Goal: Task Accomplishment & Management: Use online tool/utility

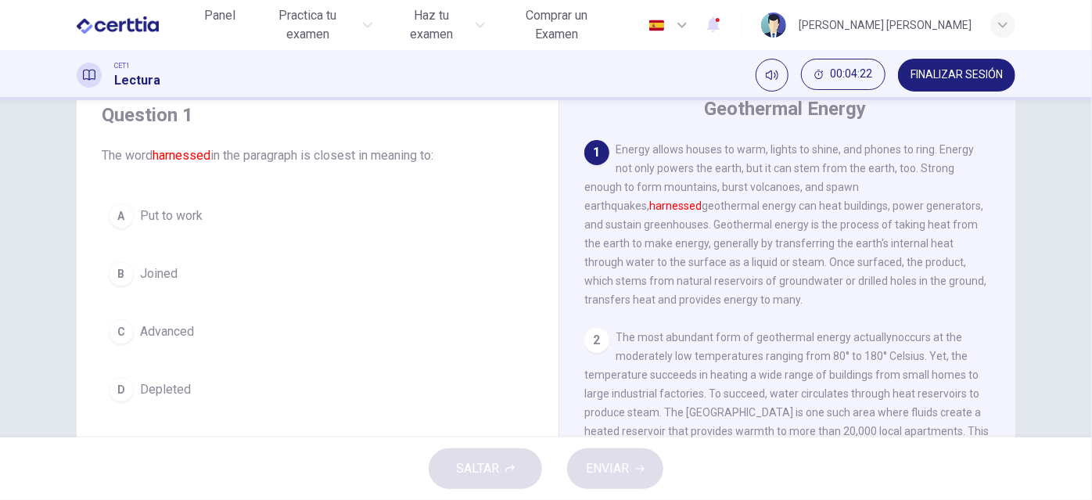
scroll to position [58, 0]
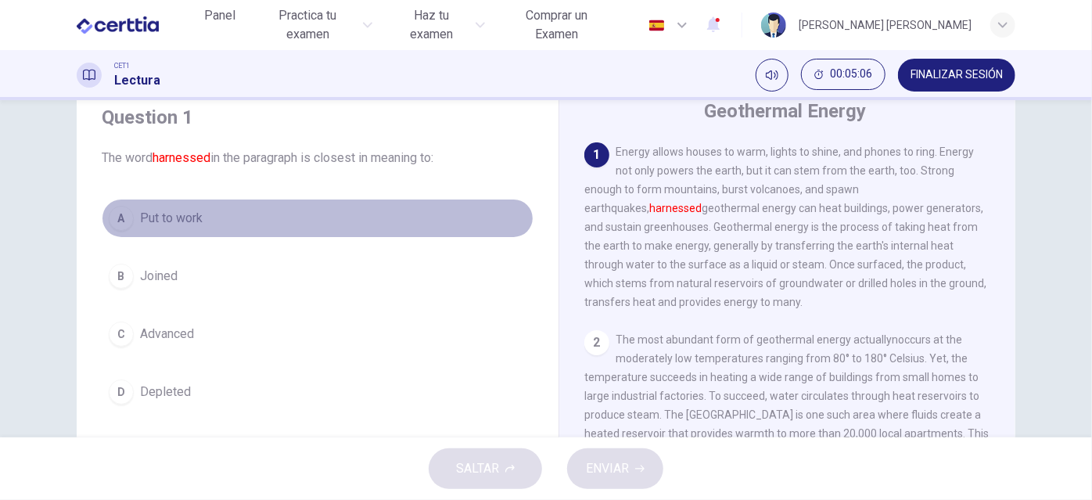
click at [105, 224] on button "A Put to work" at bounding box center [318, 218] width 432 height 39
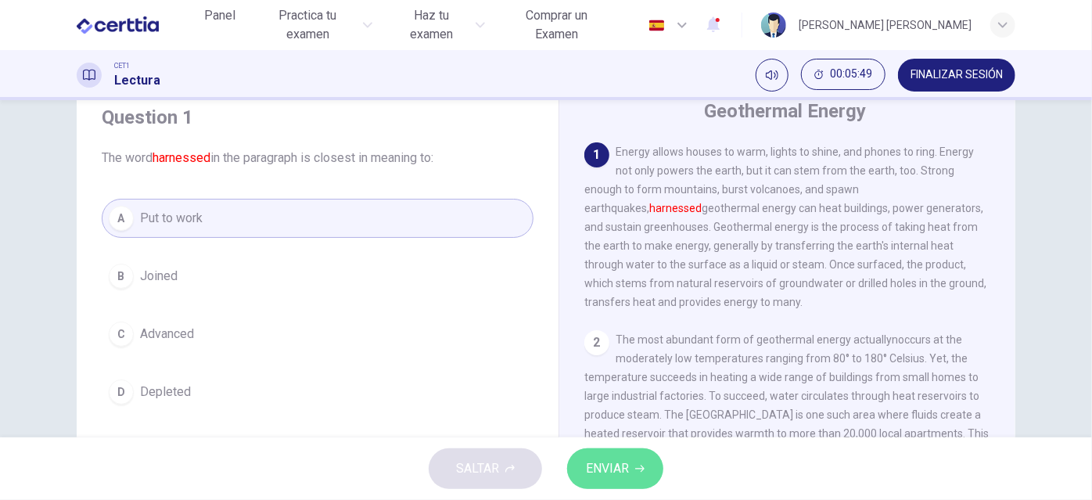
click at [614, 460] on span "ENVIAR" at bounding box center [607, 468] width 43 height 22
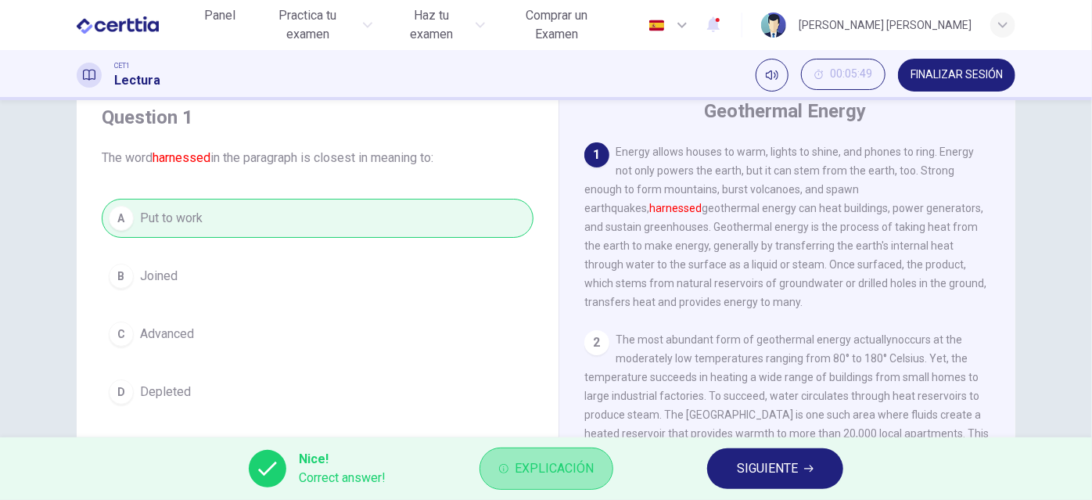
click at [565, 475] on span "Explicación" at bounding box center [554, 468] width 79 height 22
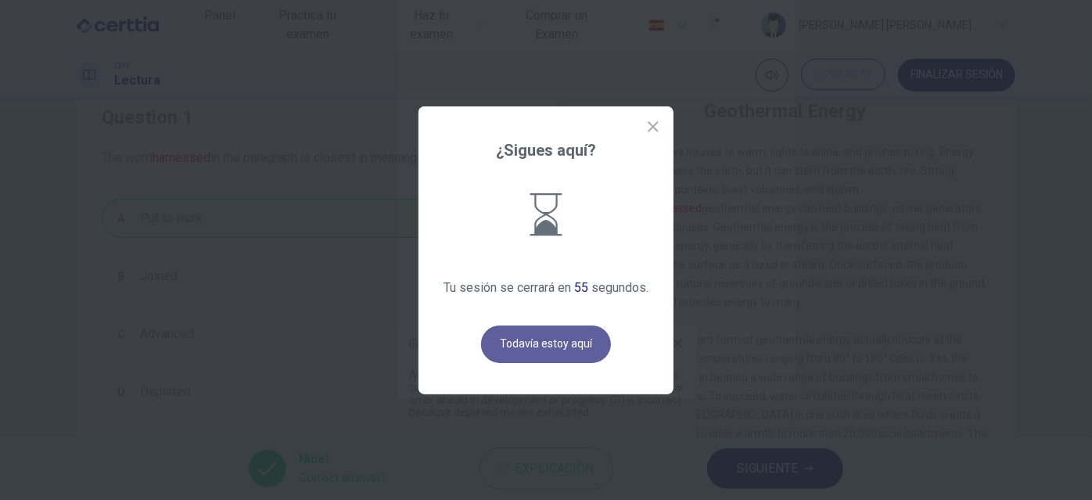
click at [562, 351] on button "Todavía estoy aquí" at bounding box center [546, 344] width 130 height 38
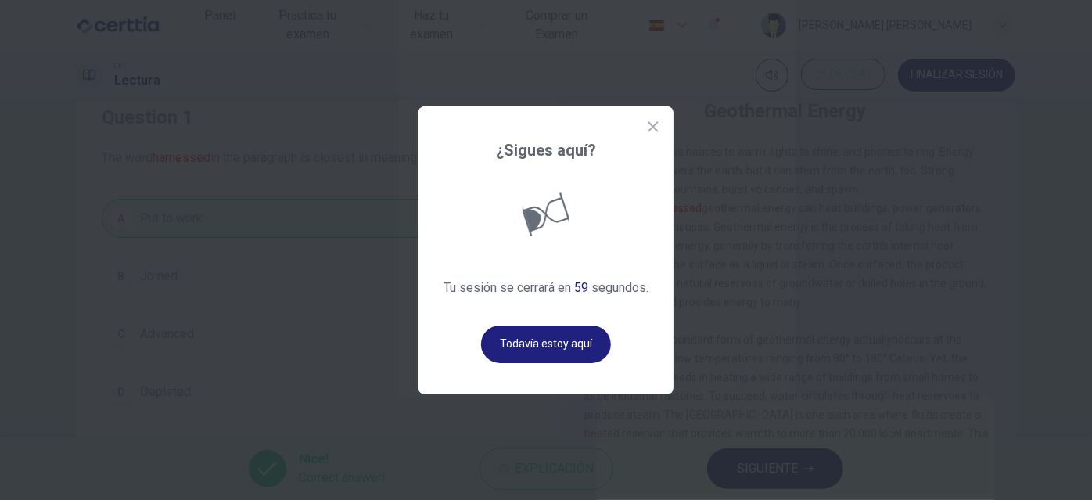
click at [562, 351] on button "Todavía estoy aquí" at bounding box center [546, 344] width 130 height 38
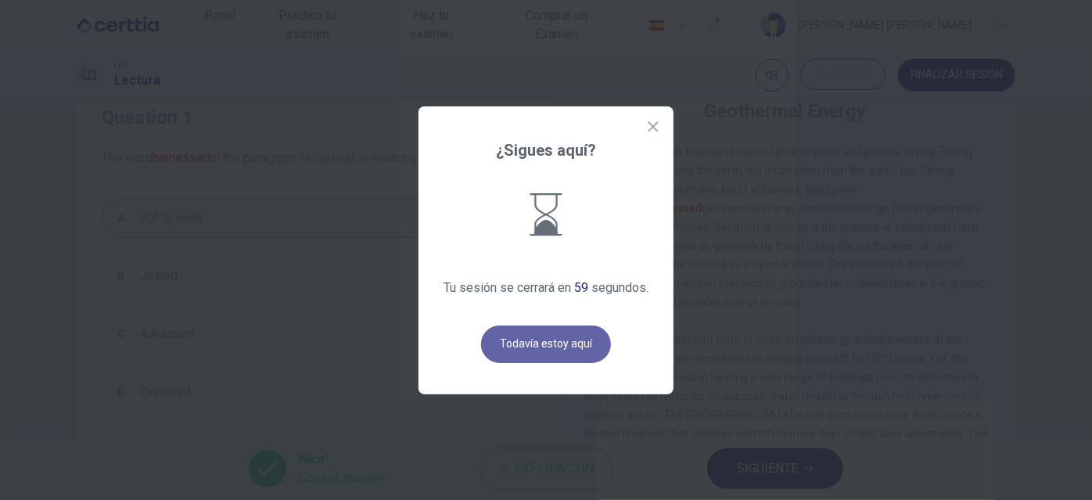
click at [562, 351] on button "Todavía estoy aquí" at bounding box center [546, 344] width 130 height 38
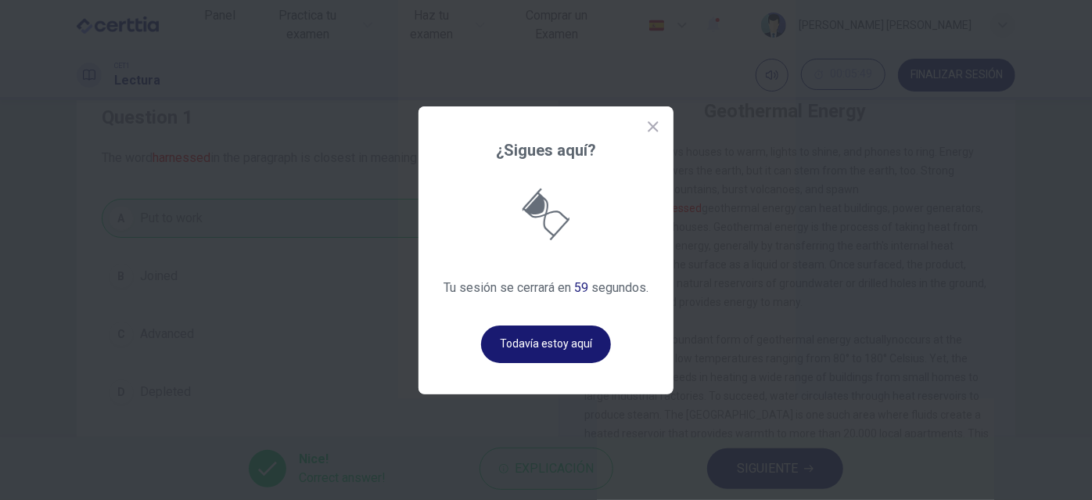
click at [562, 351] on button "Todavía estoy aquí" at bounding box center [546, 344] width 130 height 38
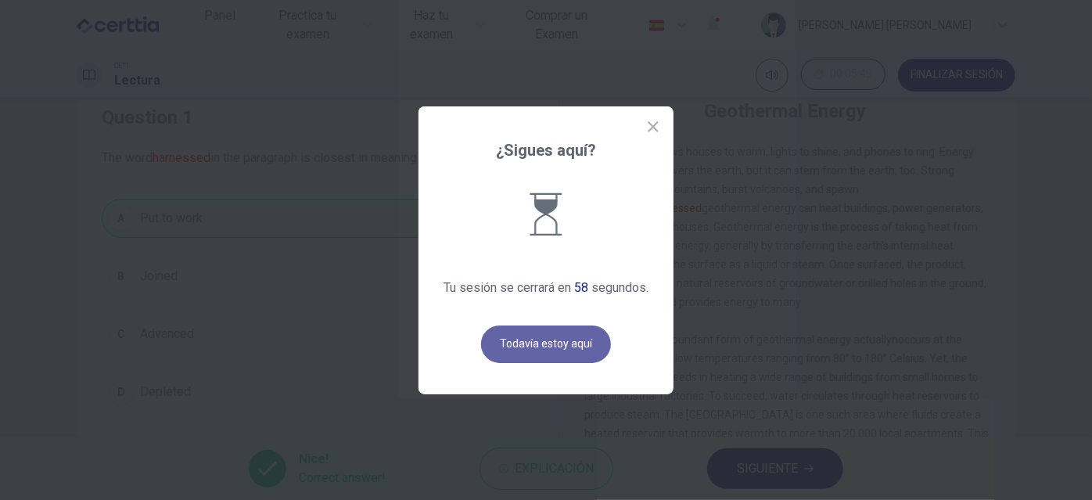
click at [562, 351] on button "Todavía estoy aquí" at bounding box center [546, 344] width 130 height 38
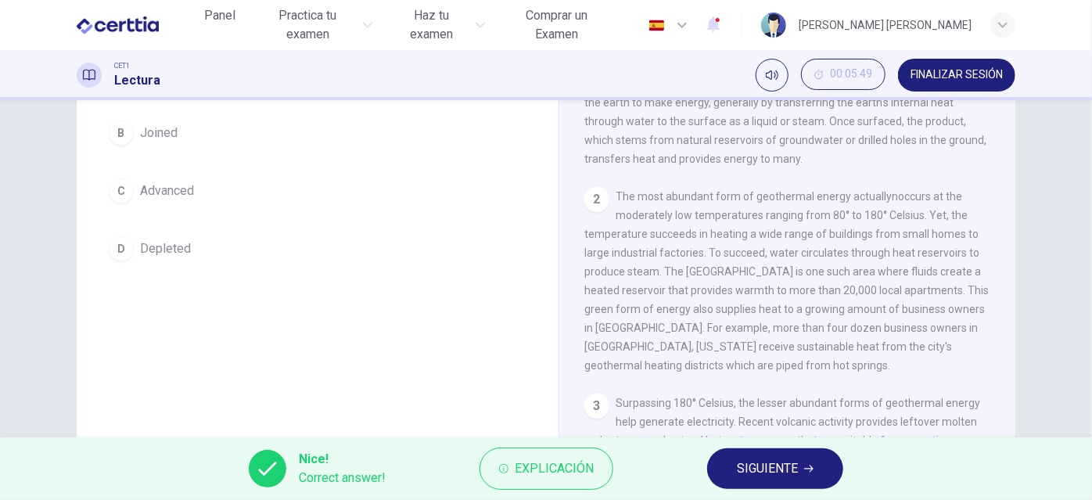
scroll to position [269, 0]
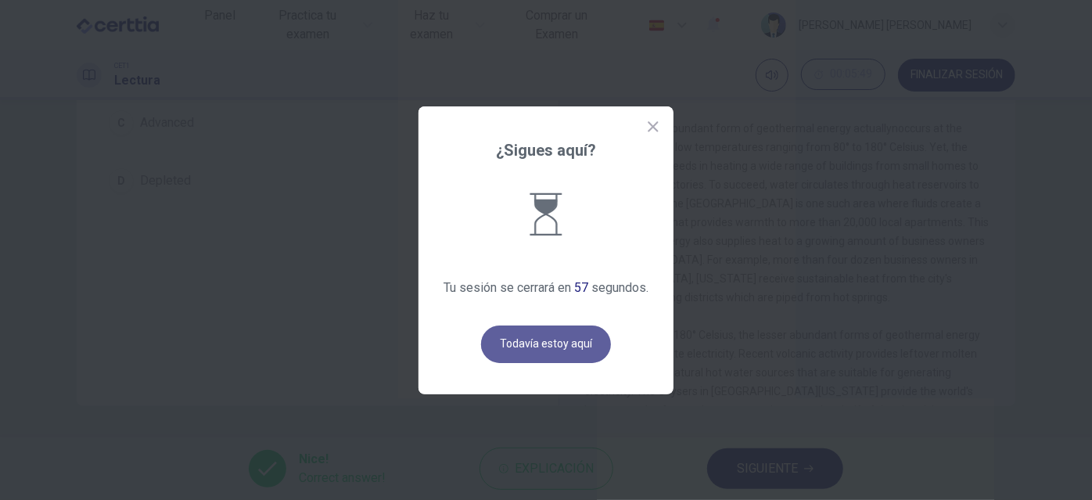
click at [576, 341] on button "Todavía estoy aquí" at bounding box center [546, 344] width 130 height 38
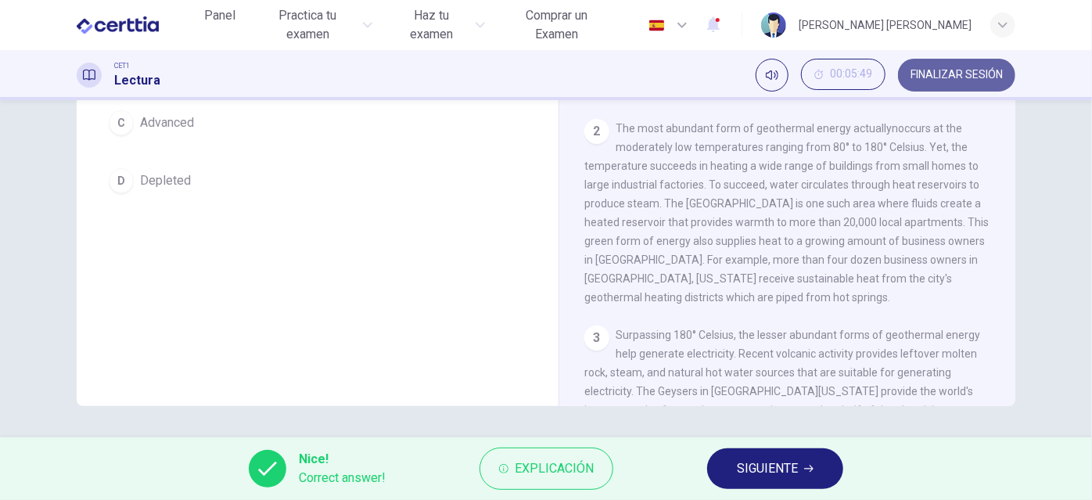
click at [976, 79] on span "FINALIZAR SESIÓN" at bounding box center [956, 75] width 92 height 13
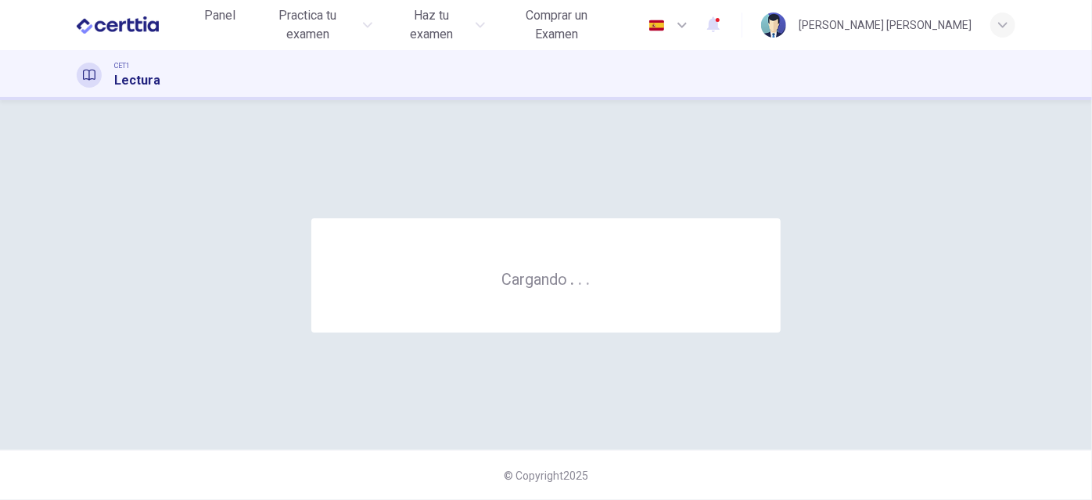
scroll to position [0, 0]
